Goal: Transaction & Acquisition: Book appointment/travel/reservation

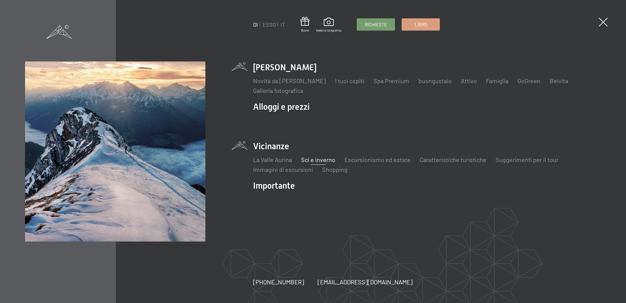
click at [309, 160] on font "Sci e inverno" at bounding box center [318, 159] width 34 height 7
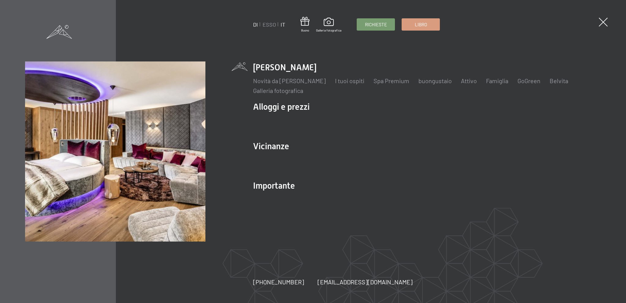
click at [282, 26] on font "IT" at bounding box center [283, 24] width 5 height 7
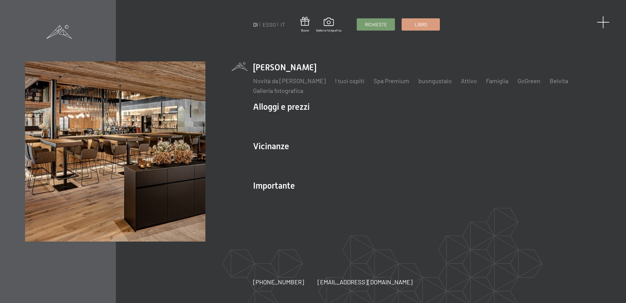
click at [605, 20] on span at bounding box center [603, 22] width 13 height 13
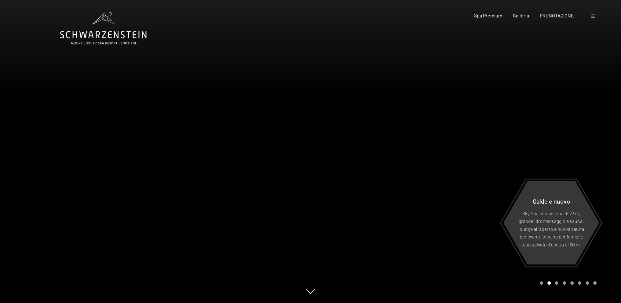
click at [594, 17] on span at bounding box center [593, 16] width 4 height 3
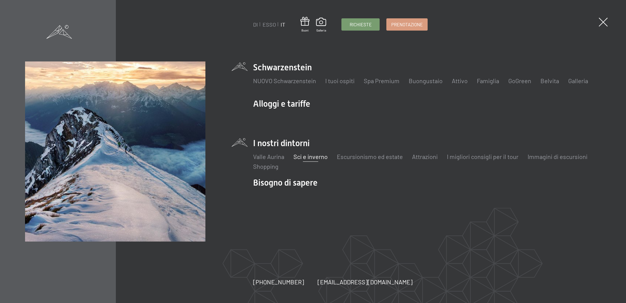
click at [312, 160] on font "Sci e inverno" at bounding box center [310, 156] width 34 height 7
click at [408, 25] on font "Prenotazione" at bounding box center [406, 24] width 31 height 6
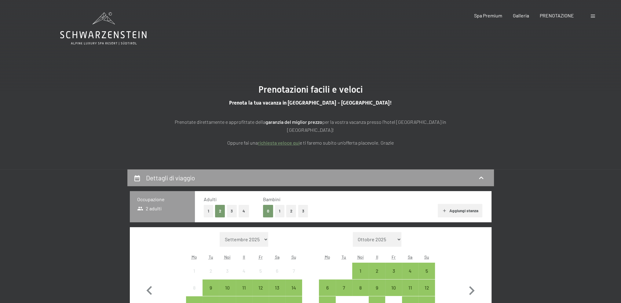
click at [280, 208] on font "1" at bounding box center [280, 210] width 2 height 5
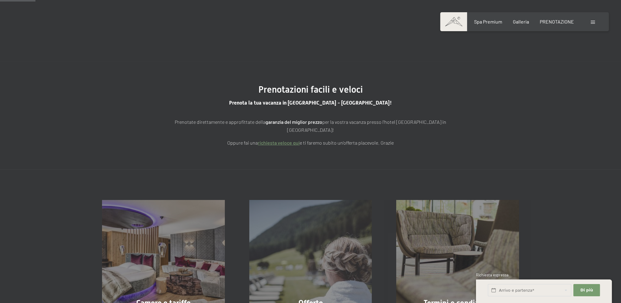
scroll to position [61, 0]
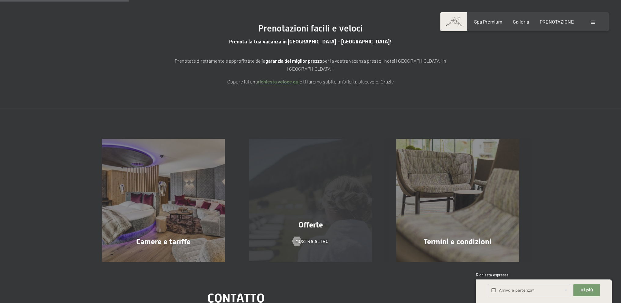
click at [302, 186] on div "Offerte Mostra altro" at bounding box center [310, 200] width 147 height 123
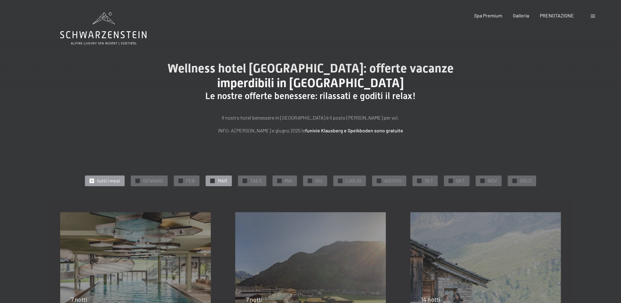
click at [213, 181] on div at bounding box center [212, 180] width 5 height 5
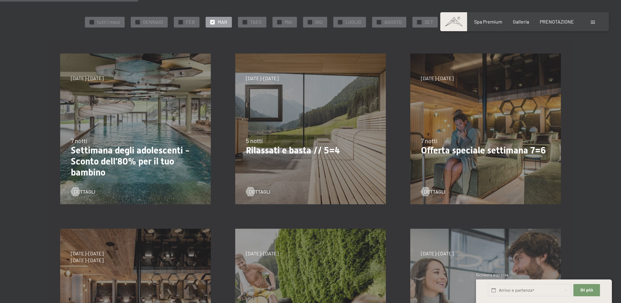
scroll to position [153, 0]
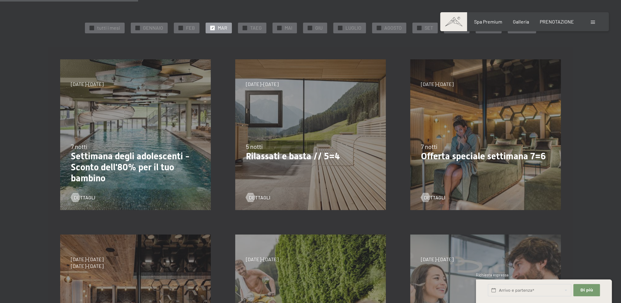
click at [139, 164] on font "Settimana degli adolescenti - Sconto dell'80% per il tuo bambino" at bounding box center [130, 167] width 119 height 33
click at [78, 198] on div at bounding box center [75, 197] width 5 height 9
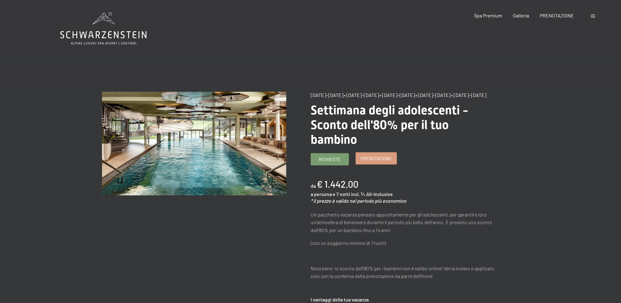
click at [373, 161] on font "Prenotazione" at bounding box center [376, 159] width 31 height 6
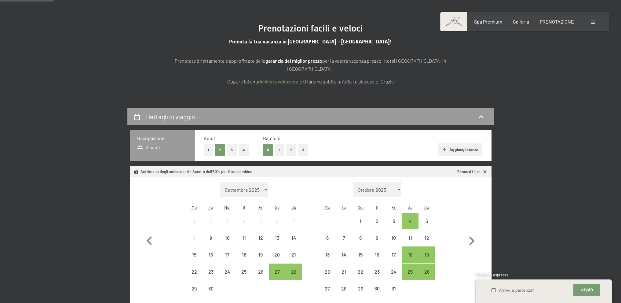
click at [279, 147] on font "1" at bounding box center [280, 149] width 2 height 5
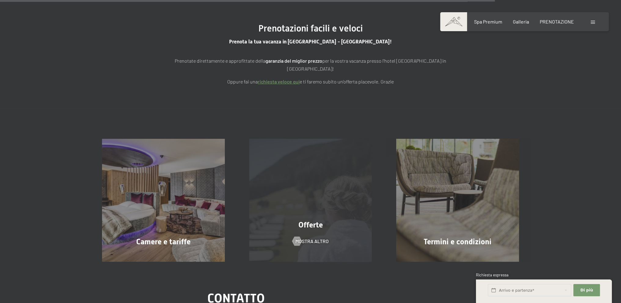
scroll to position [245, 0]
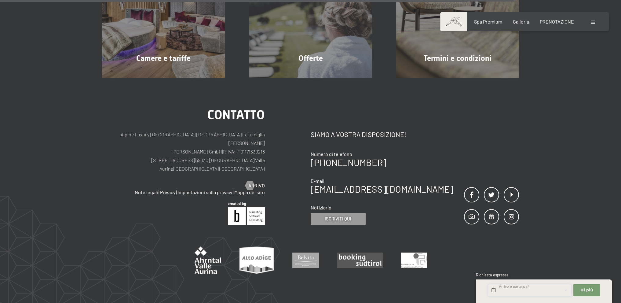
click at [525, 292] on input "text" at bounding box center [529, 290] width 83 height 13
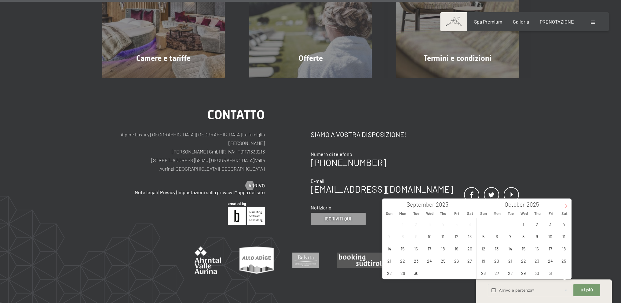
click at [567, 206] on icon at bounding box center [566, 206] width 2 height 4
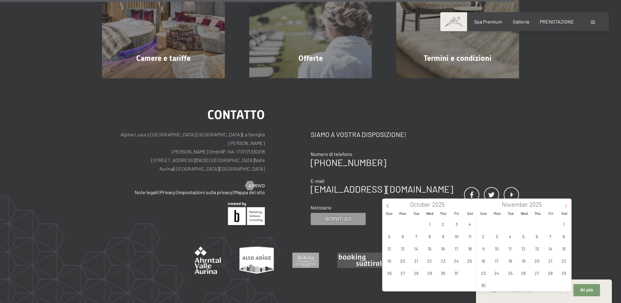
click at [567, 206] on icon at bounding box center [566, 206] width 2 height 4
type input "2026"
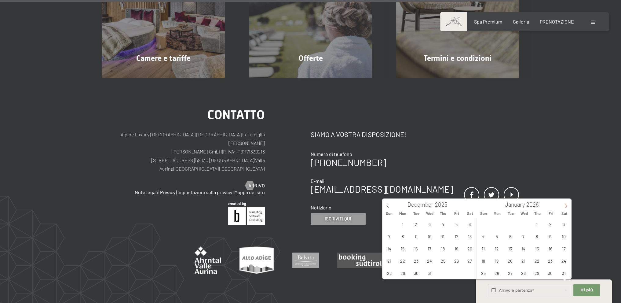
click at [567, 206] on icon at bounding box center [566, 206] width 2 height 4
type input "2026"
click at [567, 206] on icon at bounding box center [566, 206] width 2 height 4
click at [486, 225] on span "1" at bounding box center [483, 224] width 12 height 12
click at [483, 236] on span "8" at bounding box center [483, 236] width 12 height 12
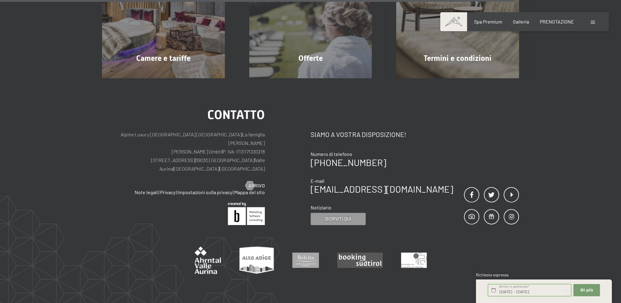
click at [509, 292] on input "Sun. 01/03/2026 - Sun. 08/03/2026" at bounding box center [529, 290] width 83 height 13
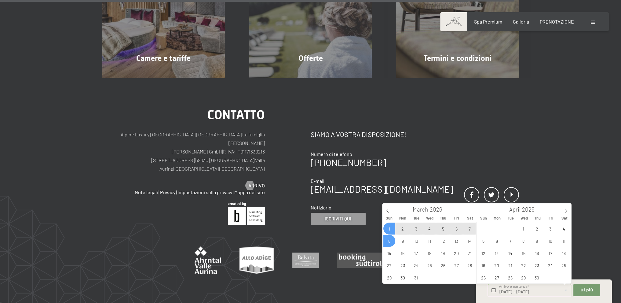
click at [471, 227] on span "7" at bounding box center [470, 229] width 12 height 12
click at [390, 226] on span "1" at bounding box center [390, 229] width 12 height 12
type input "Sun. 01/03/2026 - Sat. 07/03/2026"
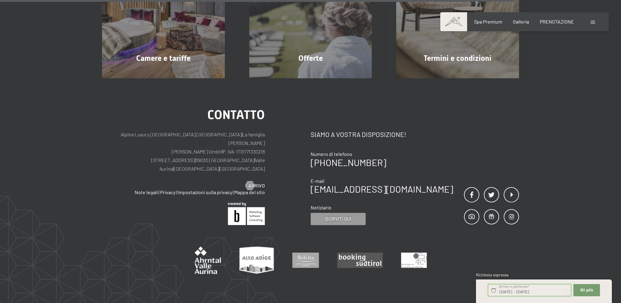
click at [500, 292] on input "Sun. 01/03/2026 - Sat. 07/03/2026" at bounding box center [529, 290] width 83 height 13
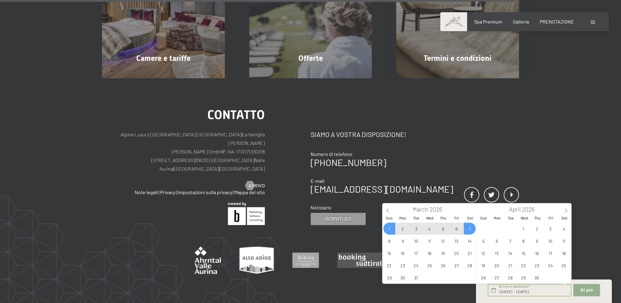
click at [591, 290] on font "Di più" at bounding box center [587, 290] width 13 height 5
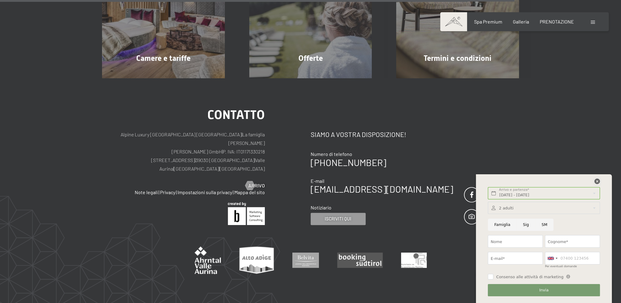
click at [596, 181] on icon at bounding box center [598, 181] width 6 height 6
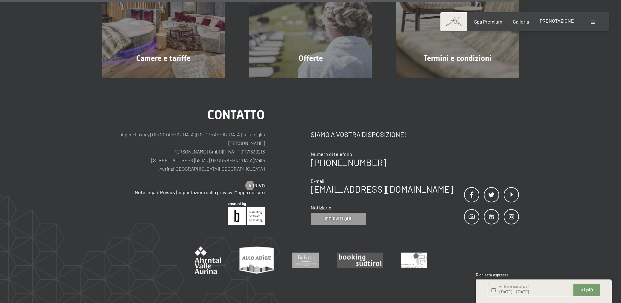
click at [561, 18] on font "PRENOTAZIONE" at bounding box center [557, 21] width 34 height 6
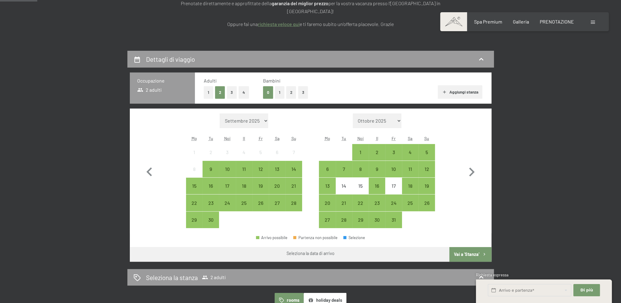
scroll to position [122, 0]
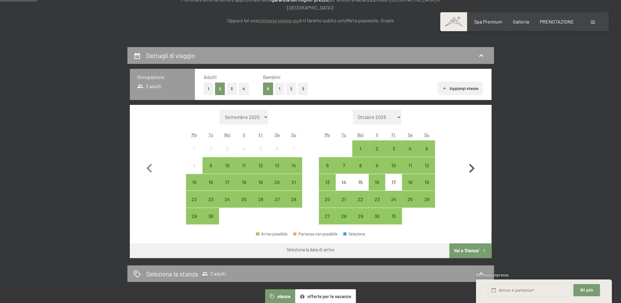
click at [471, 162] on icon "button" at bounding box center [472, 169] width 18 height 18
